Goal: Transaction & Acquisition: Purchase product/service

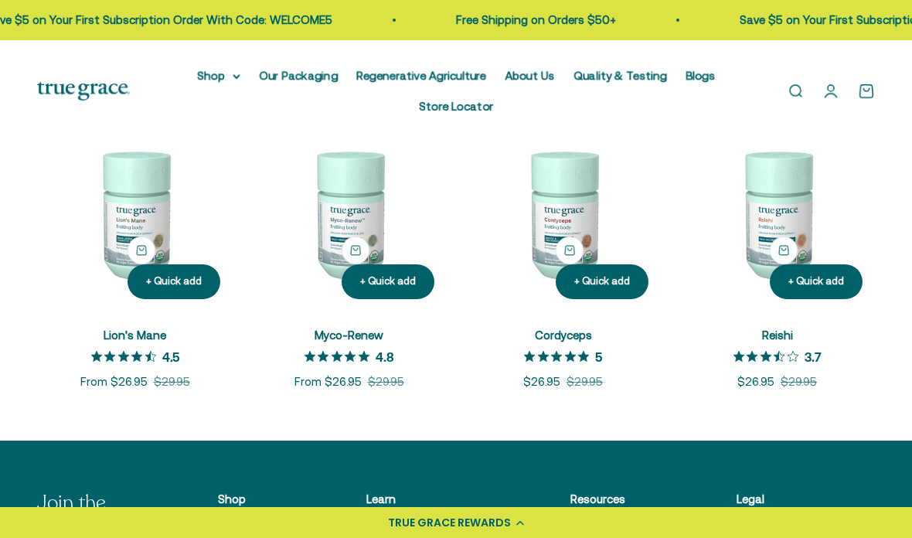
scroll to position [308, 0]
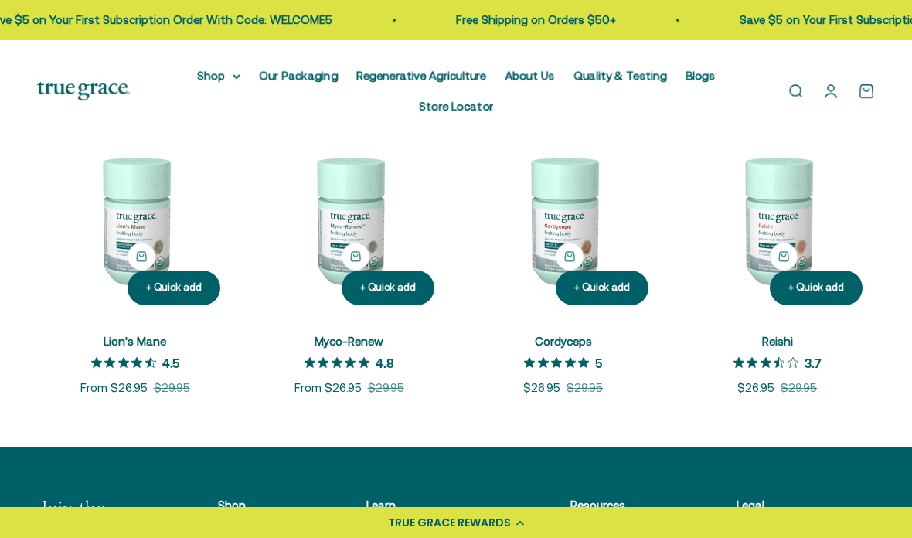
click at [348, 212] on img at bounding box center [349, 220] width 196 height 196
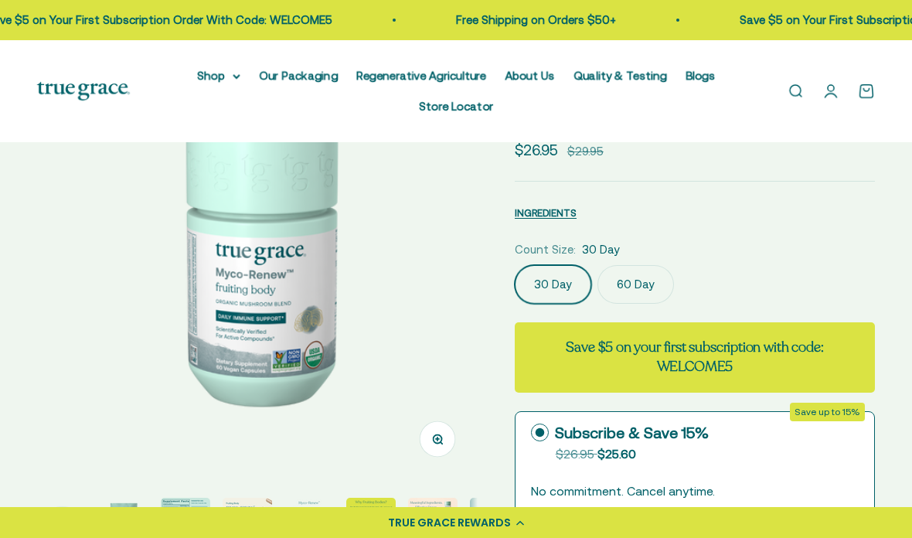
scroll to position [158, 0]
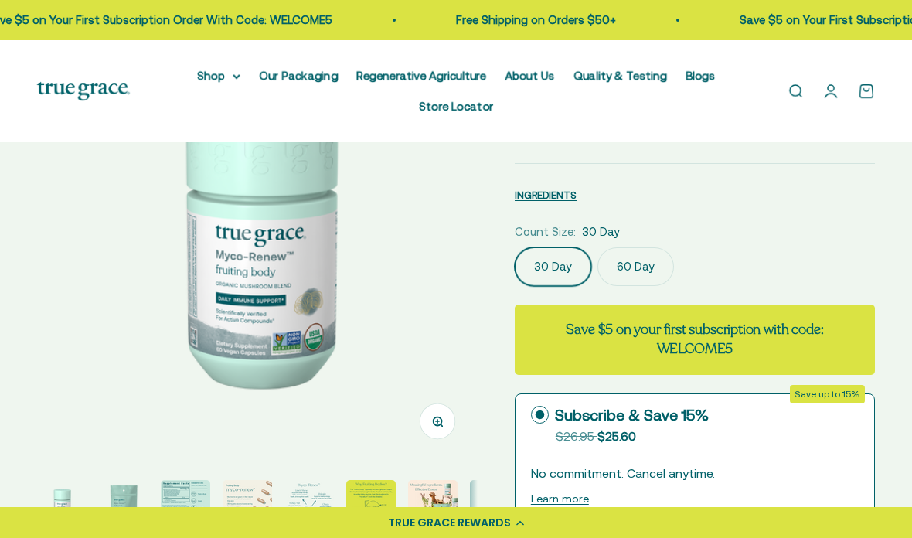
click at [629, 280] on label "60 Day" at bounding box center [635, 266] width 77 height 39
click at [515, 247] on input "60 Day" at bounding box center [514, 247] width 1 height 1
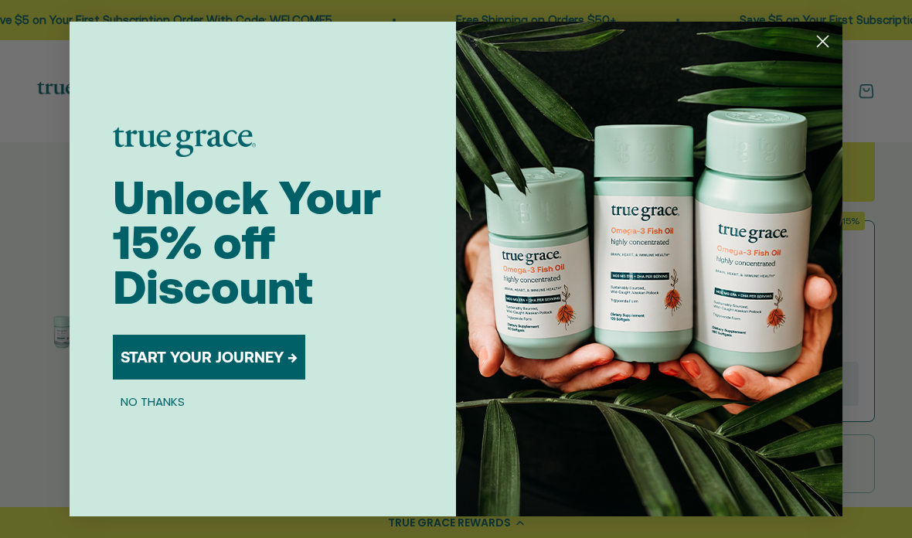
scroll to position [335, 0]
click at [825, 54] on circle "Close dialog" at bounding box center [823, 42] width 26 height 26
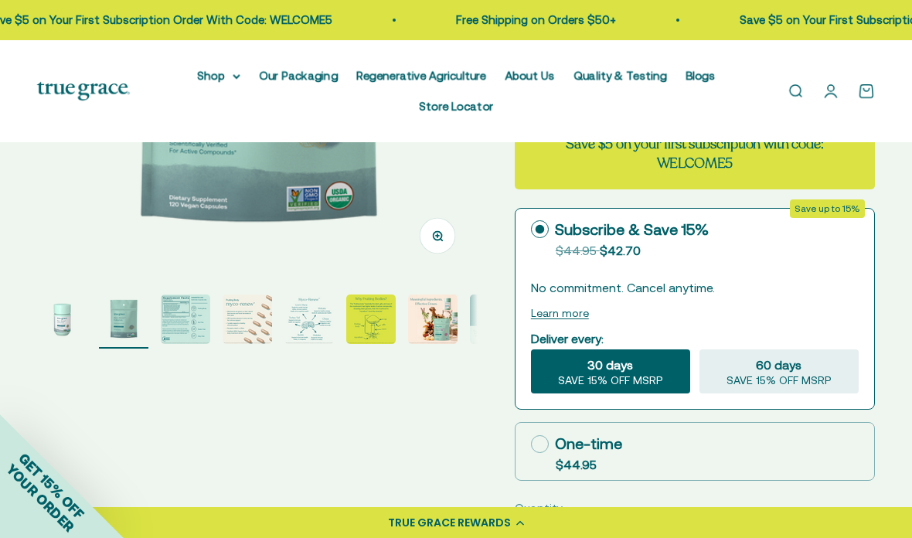
scroll to position [345, 0]
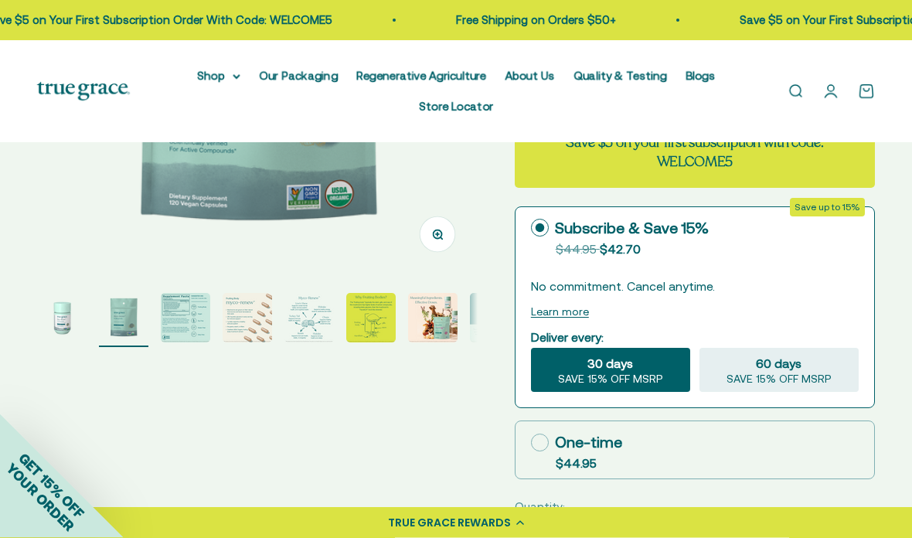
click at [522, 444] on label "One-time $44.95" at bounding box center [694, 450] width 359 height 57
click at [530, 444] on input "One-time $44.95" at bounding box center [530, 443] width 1 height 1
radio input "true"
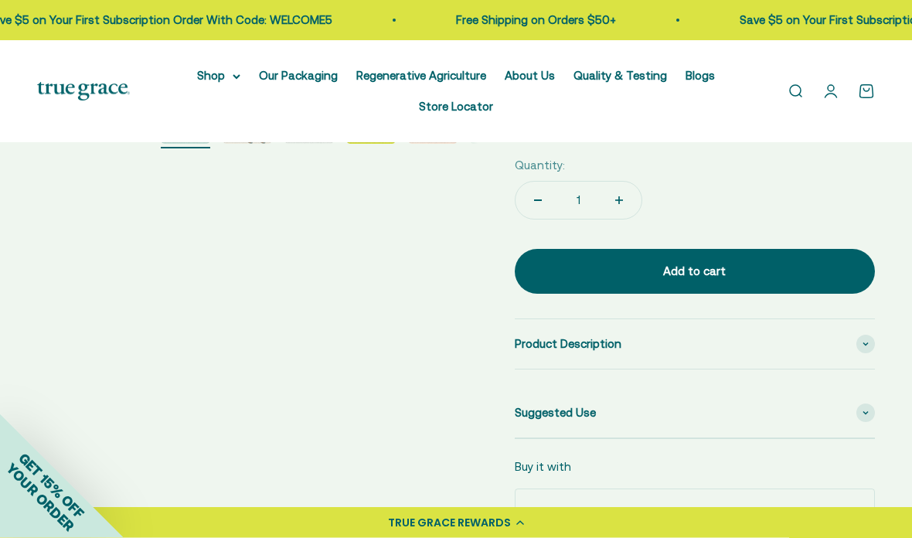
scroll to position [519, 0]
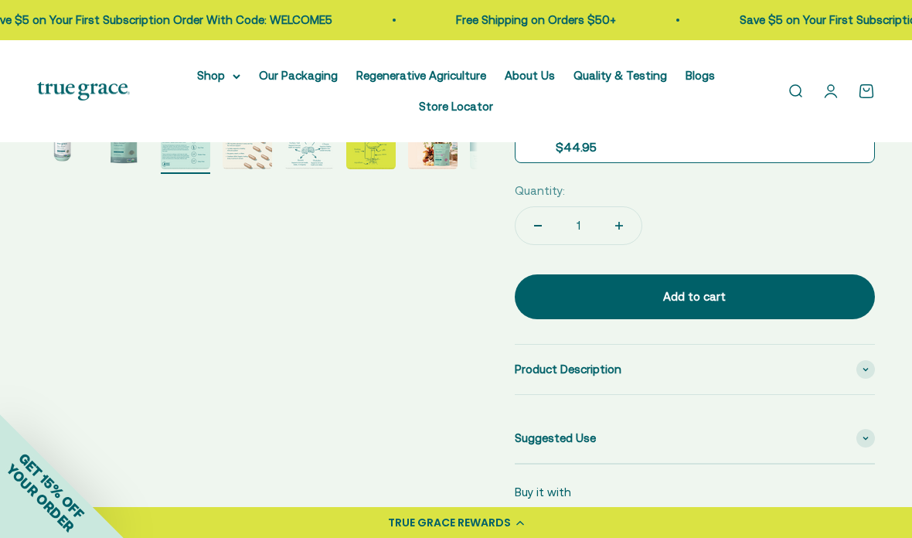
click at [774, 287] on div "Add to cart" at bounding box center [695, 296] width 298 height 19
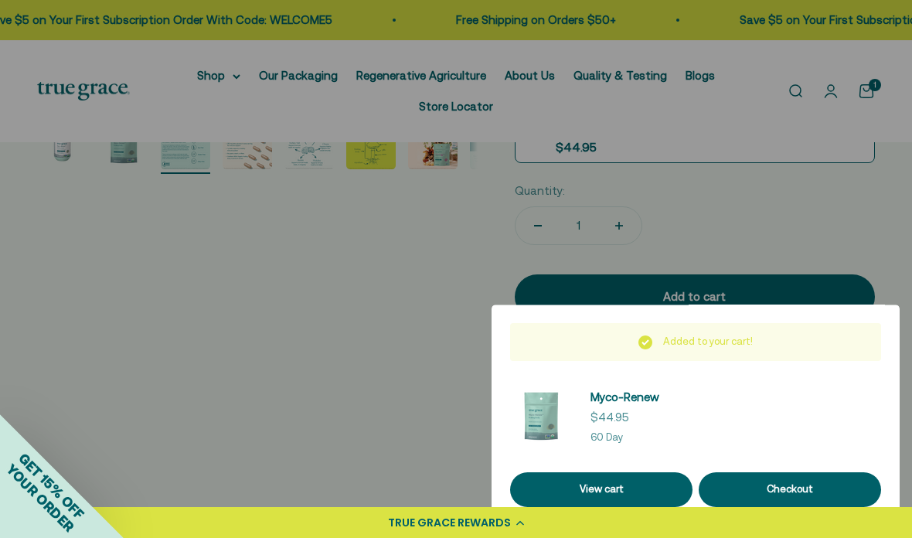
click at [794, 494] on div "Checkout" at bounding box center [789, 489] width 145 height 16
